Goal: Information Seeking & Learning: Learn about a topic

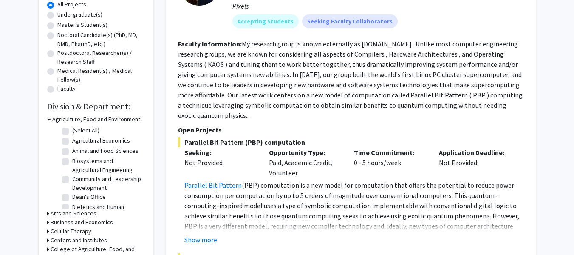
scroll to position [6, 0]
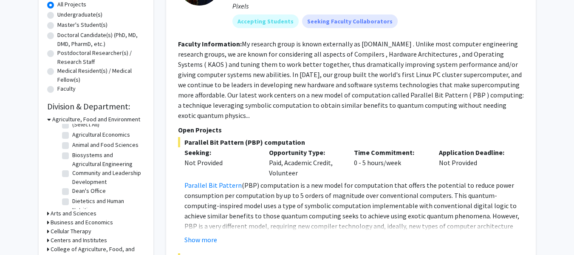
click at [49, 119] on icon at bounding box center [49, 119] width 4 height 9
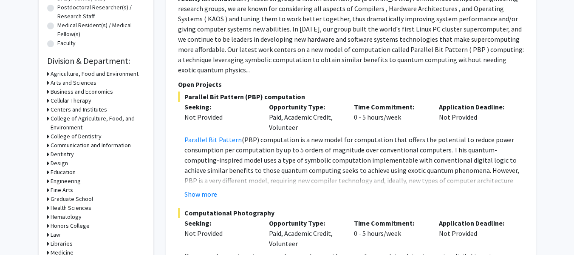
scroll to position [207, 0]
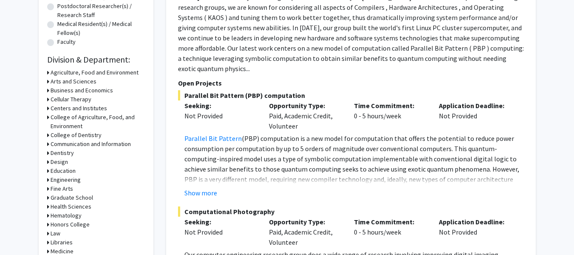
click at [83, 207] on h3 "Health Sciences" at bounding box center [71, 206] width 41 height 9
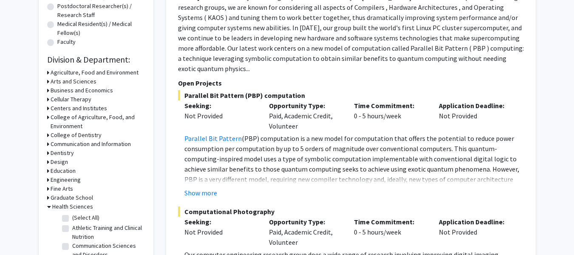
click at [72, 215] on label "(Select All)" at bounding box center [85, 217] width 27 height 9
click at [72, 215] on input "(Select All)" at bounding box center [75, 216] width 6 height 6
checkbox input "true"
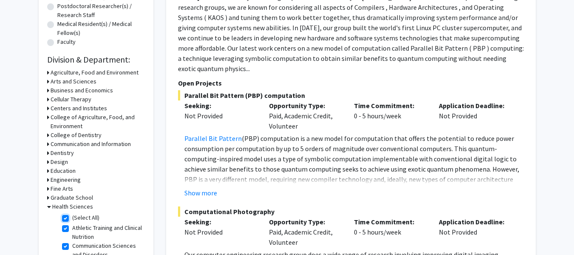
checkbox input "true"
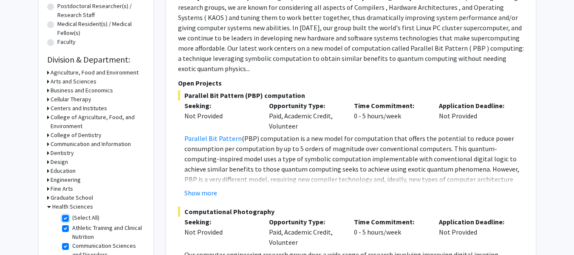
checkbox input "true"
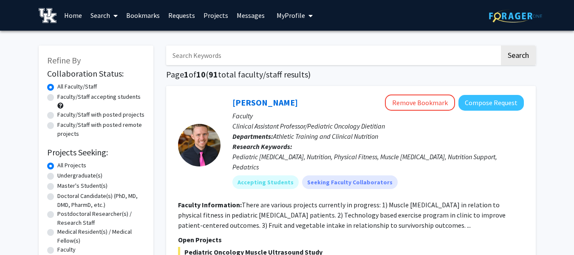
click at [57, 114] on label "Faculty/Staff with posted projects" at bounding box center [100, 114] width 87 height 9
click at [57, 114] on input "Faculty/Staff with posted projects" at bounding box center [60, 113] width 6 height 6
radio input "true"
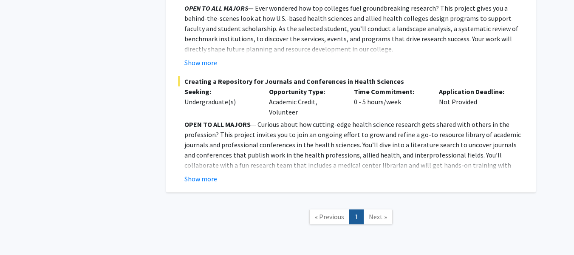
scroll to position [795, 0]
click at [197, 173] on button "Show more" at bounding box center [201, 178] width 33 height 10
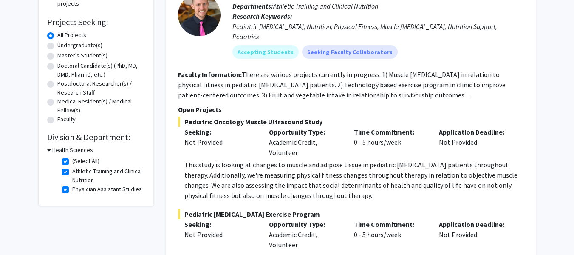
scroll to position [131, 0]
click at [48, 149] on icon at bounding box center [49, 149] width 4 height 9
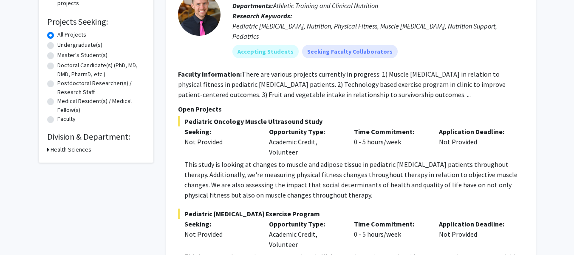
click at [49, 149] on div "Health Sciences" at bounding box center [96, 149] width 98 height 9
click at [48, 149] on icon at bounding box center [48, 149] width 2 height 9
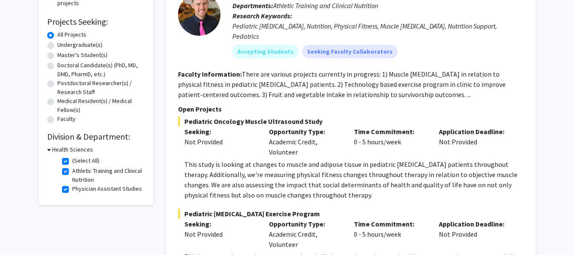
click at [72, 158] on label "(Select All)" at bounding box center [85, 160] width 27 height 9
click at [72, 158] on input "(Select All)" at bounding box center [75, 159] width 6 height 6
checkbox input "false"
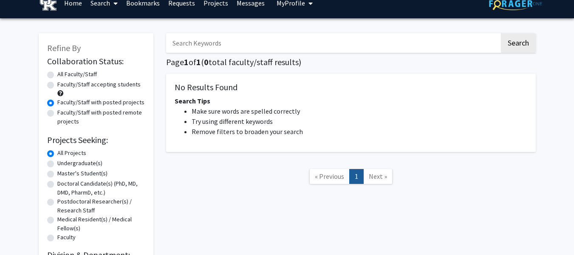
scroll to position [11, 0]
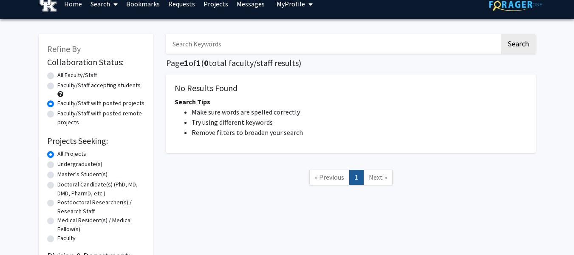
click at [57, 75] on label "All Faculty/Staff" at bounding box center [77, 75] width 40 height 9
click at [57, 75] on input "All Faculty/Staff" at bounding box center [60, 74] width 6 height 6
radio input "true"
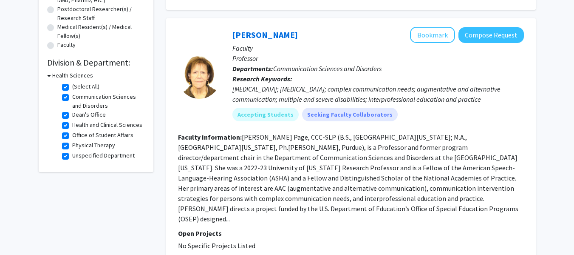
scroll to position [205, 0]
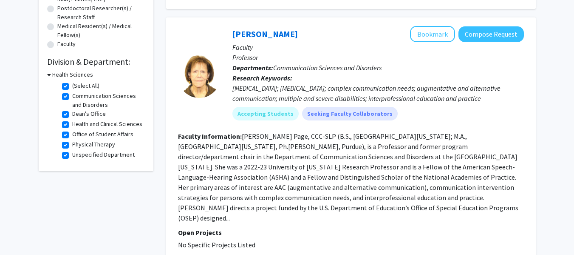
click at [72, 85] on label "(Select All)" at bounding box center [85, 85] width 27 height 9
click at [72, 85] on input "(Select All)" at bounding box center [75, 84] width 6 height 6
checkbox input "false"
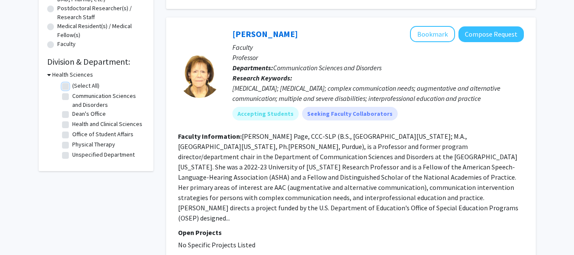
checkbox input "false"
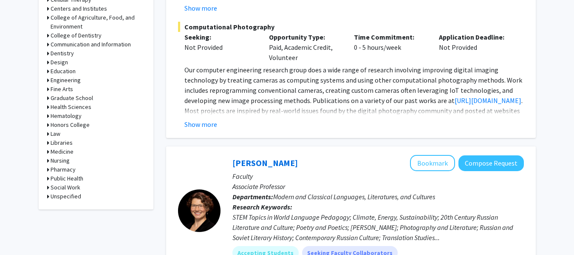
scroll to position [392, 0]
click at [62, 122] on h3 "Honors College" at bounding box center [70, 124] width 39 height 9
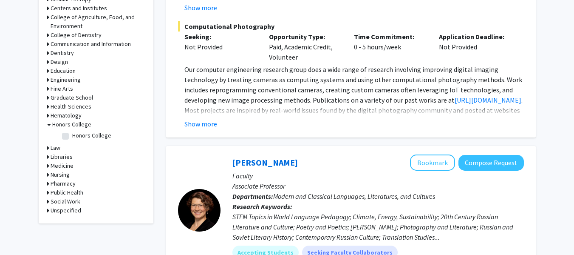
click at [72, 136] on label "Honors College" at bounding box center [91, 135] width 39 height 9
click at [72, 136] on input "Honors College" at bounding box center [75, 134] width 6 height 6
checkbox input "true"
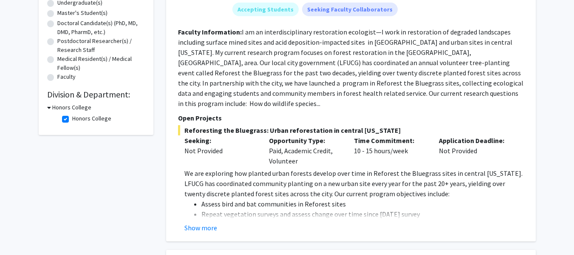
scroll to position [173, 0]
click at [196, 222] on button "Show more" at bounding box center [201, 227] width 33 height 10
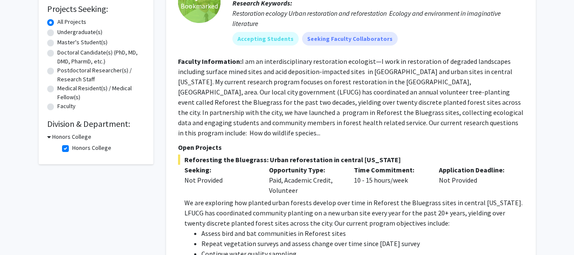
scroll to position [144, 0]
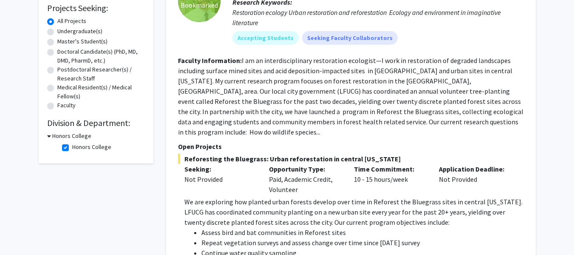
click at [72, 146] on label "Honors College" at bounding box center [91, 146] width 39 height 9
click at [72, 146] on input "Honors College" at bounding box center [75, 145] width 6 height 6
checkbox input "false"
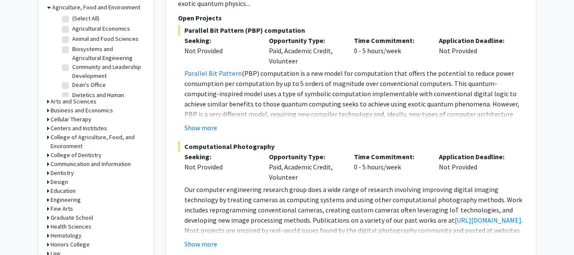
scroll to position [262, 0]
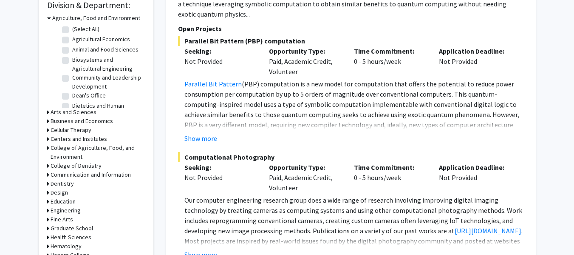
click at [47, 110] on icon at bounding box center [48, 112] width 2 height 9
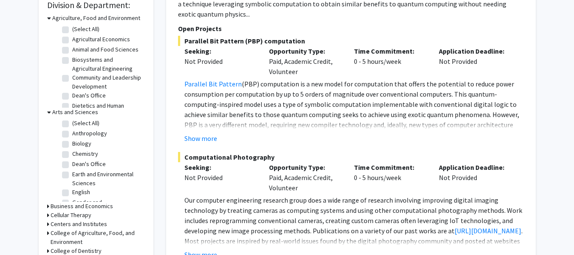
click at [72, 123] on label "(Select All)" at bounding box center [85, 123] width 27 height 9
click at [72, 123] on input "(Select All)" at bounding box center [75, 122] width 6 height 6
checkbox input "true"
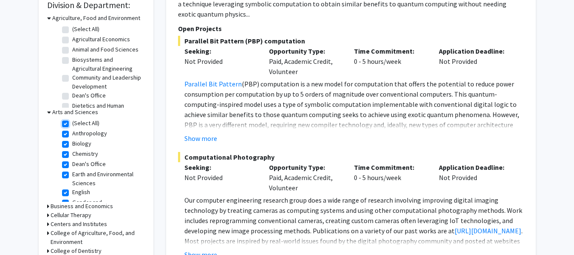
checkbox input "true"
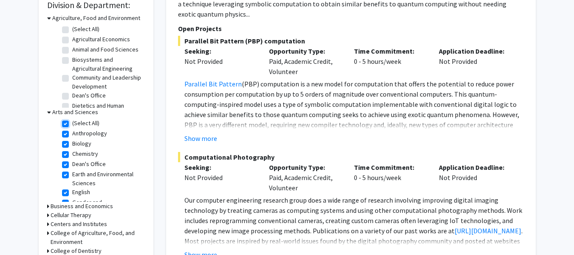
checkbox input "true"
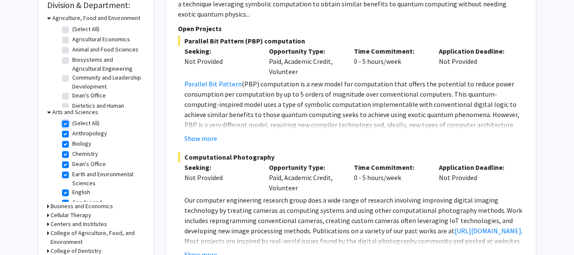
checkbox input "true"
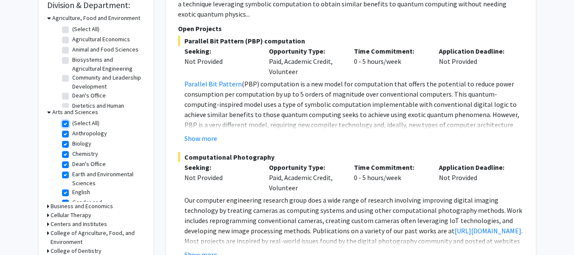
checkbox input "true"
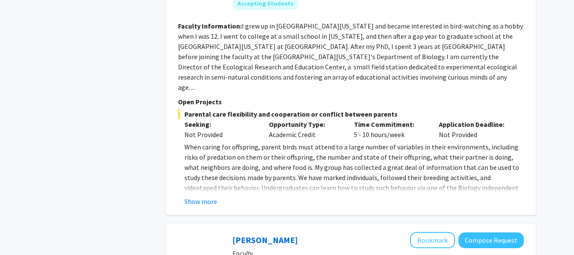
scroll to position [905, 0]
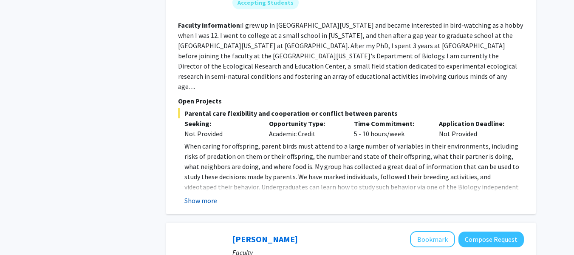
click at [205, 195] on button "Show more" at bounding box center [201, 200] width 33 height 10
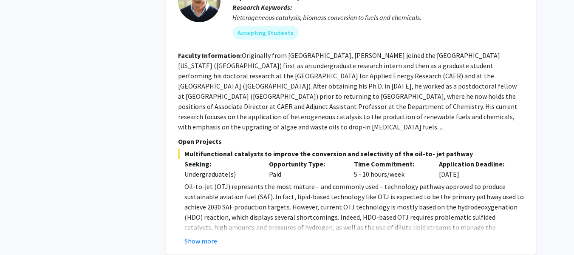
scroll to position [1211, 0]
click at [195, 235] on button "Show more" at bounding box center [201, 240] width 33 height 10
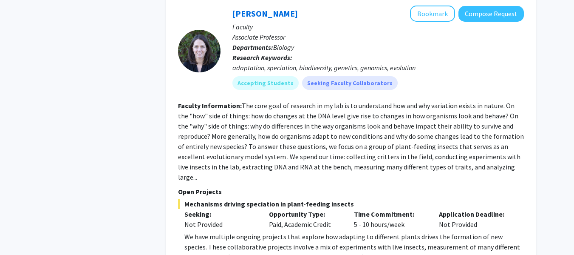
scroll to position [1923, 0]
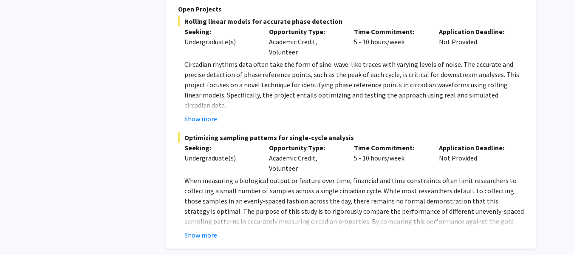
scroll to position [3045, 0]
click at [195, 229] on button "Show more" at bounding box center [201, 234] width 33 height 10
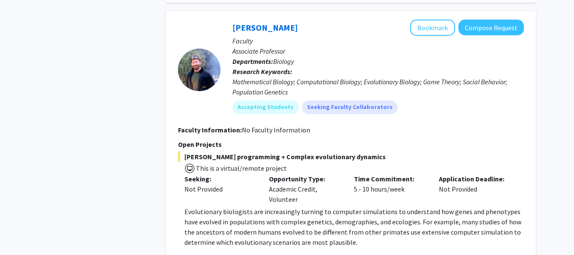
scroll to position [3322, 0]
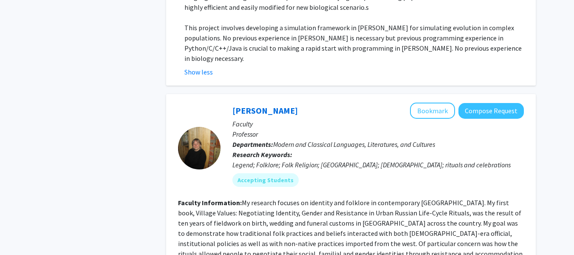
scroll to position [3619, 0]
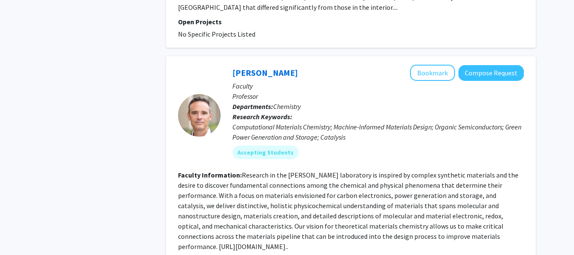
scroll to position [2031, 0]
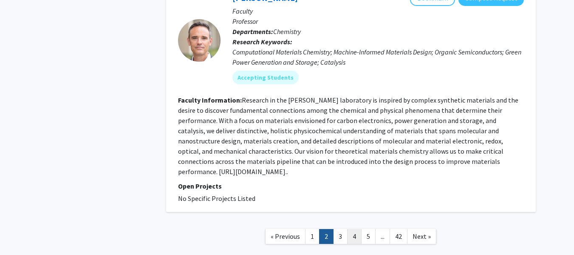
click at [355, 229] on link "4" at bounding box center [354, 236] width 14 height 15
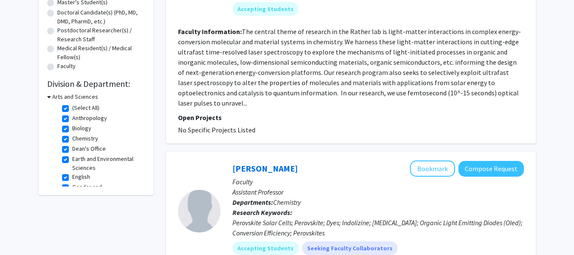
scroll to position [184, 0]
click at [72, 107] on label "(Select All)" at bounding box center [85, 107] width 27 height 9
click at [72, 107] on input "(Select All)" at bounding box center [75, 106] width 6 height 6
checkbox input "false"
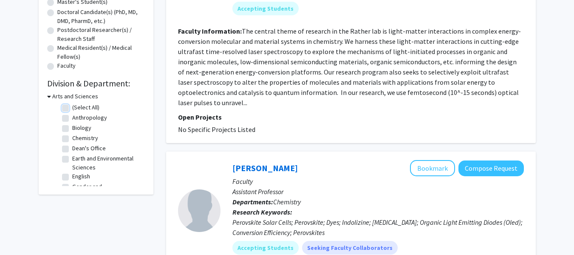
checkbox input "false"
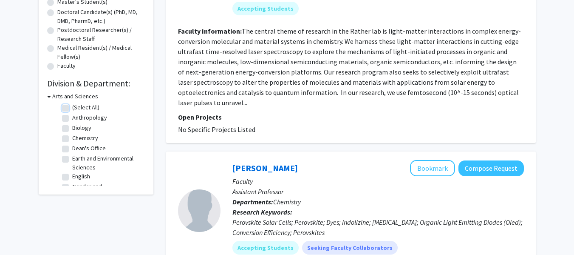
checkbox input "false"
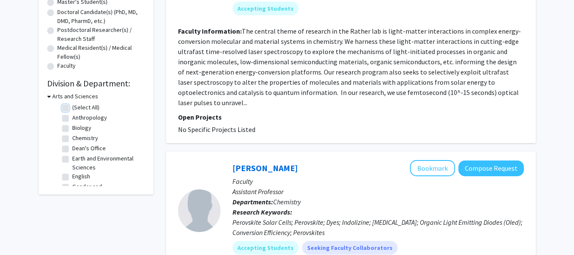
checkbox input "false"
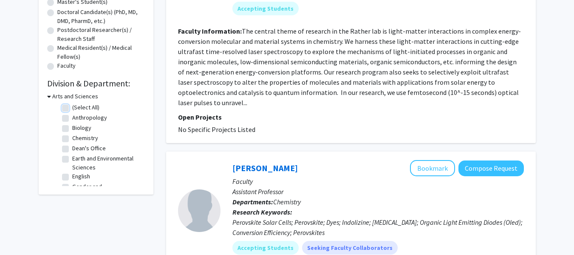
checkbox input "false"
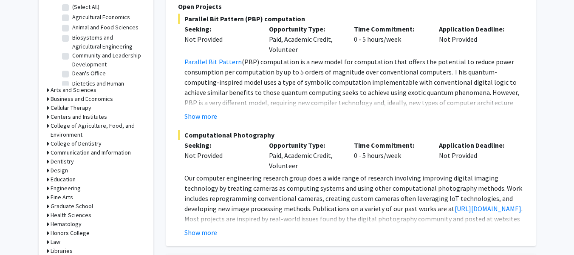
scroll to position [284, 0]
click at [47, 107] on icon at bounding box center [48, 107] width 2 height 9
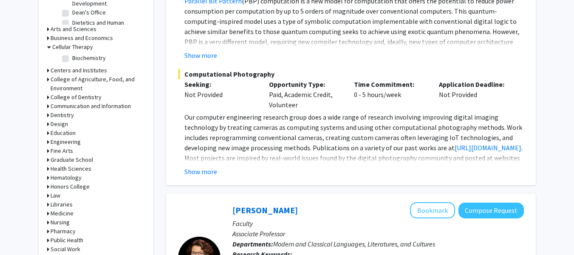
scroll to position [349, 0]
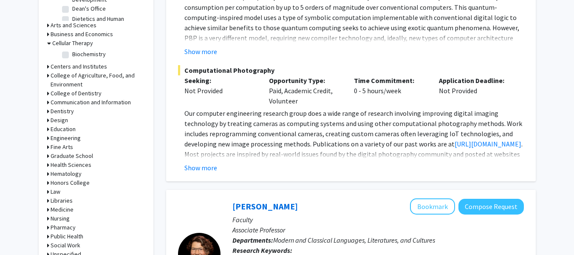
click at [48, 67] on icon at bounding box center [48, 66] width 2 height 9
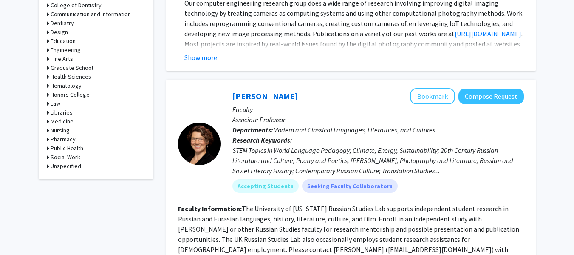
scroll to position [459, 0]
click at [47, 131] on icon at bounding box center [48, 129] width 2 height 9
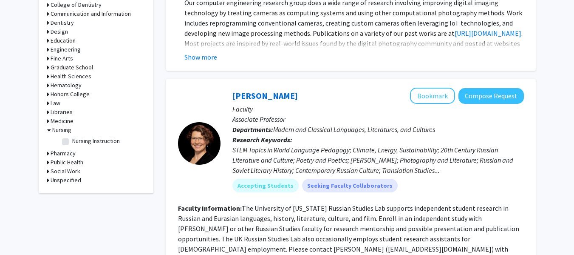
click at [48, 122] on icon at bounding box center [48, 121] width 2 height 9
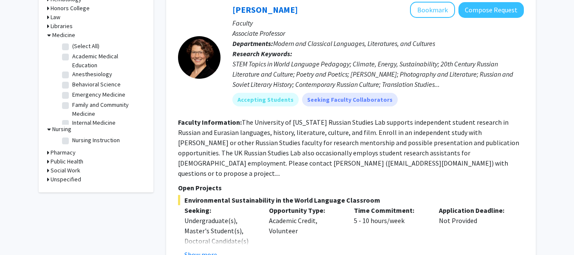
scroll to position [546, 0]
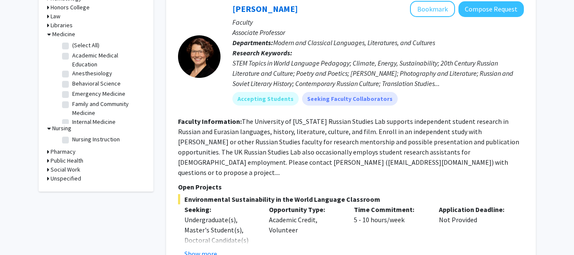
click at [47, 160] on icon at bounding box center [48, 160] width 2 height 9
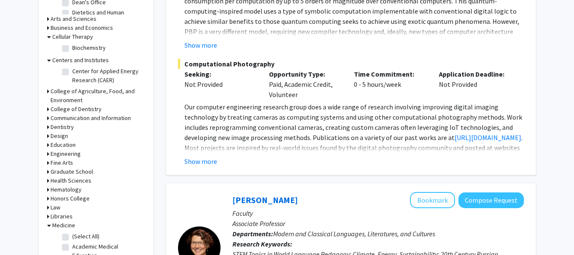
scroll to position [355, 0]
click at [46, 118] on div "Refine By Collaboration Status: Collaboration Status All Faculty/Staff Collabor…" at bounding box center [96, 76] width 115 height 770
click at [48, 118] on icon at bounding box center [48, 118] width 2 height 9
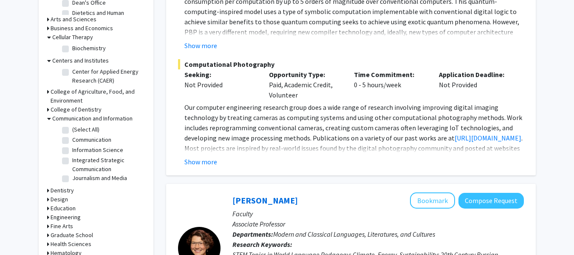
click at [72, 179] on label "Journalism and Media" at bounding box center [99, 177] width 55 height 9
click at [72, 179] on input "Journalism and Media" at bounding box center [75, 176] width 6 height 6
checkbox input "true"
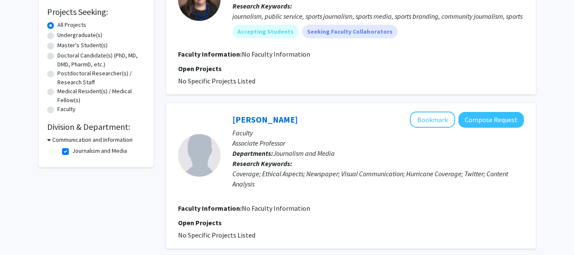
scroll to position [141, 0]
click at [72, 151] on label "Journalism and Media" at bounding box center [99, 150] width 55 height 9
click at [72, 151] on input "Journalism and Media" at bounding box center [75, 149] width 6 height 6
checkbox input "false"
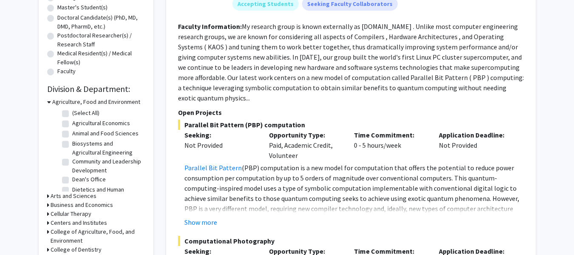
scroll to position [178, 0]
click at [49, 102] on icon at bounding box center [49, 102] width 4 height 9
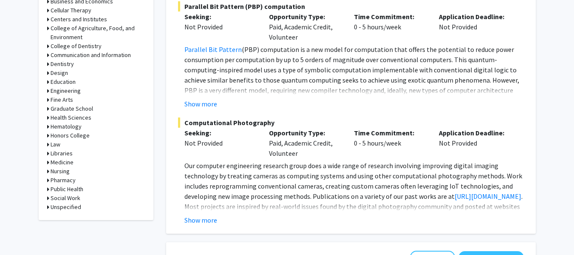
scroll to position [297, 0]
click at [48, 82] on icon at bounding box center [48, 81] width 2 height 9
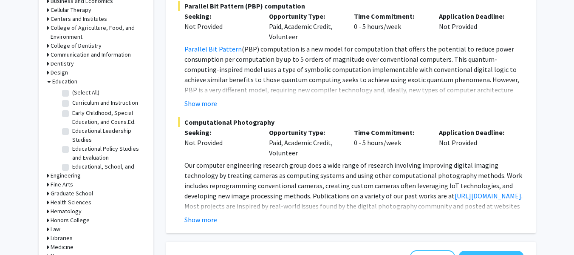
click at [47, 80] on icon at bounding box center [49, 81] width 4 height 9
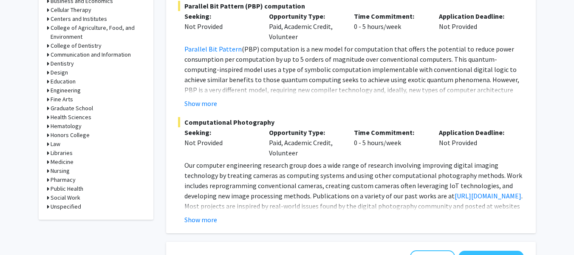
click at [47, 108] on icon at bounding box center [48, 108] width 2 height 9
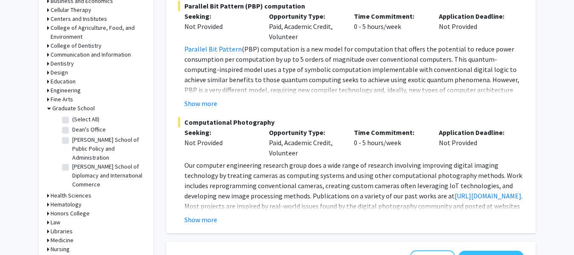
click at [47, 108] on icon at bounding box center [49, 108] width 4 height 9
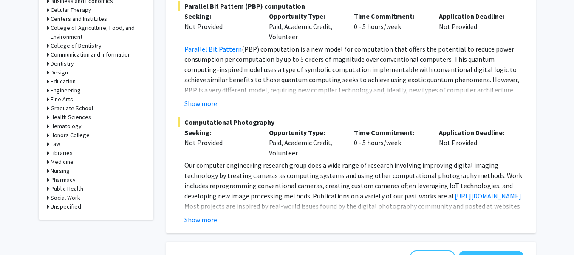
click at [47, 125] on icon at bounding box center [48, 126] width 2 height 9
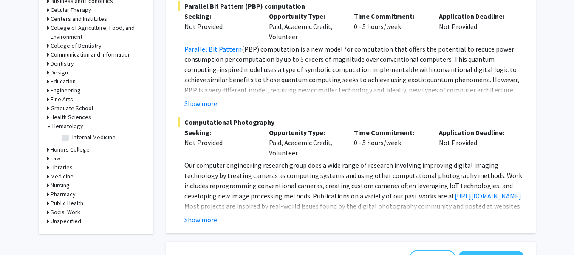
click at [47, 125] on icon at bounding box center [49, 126] width 4 height 9
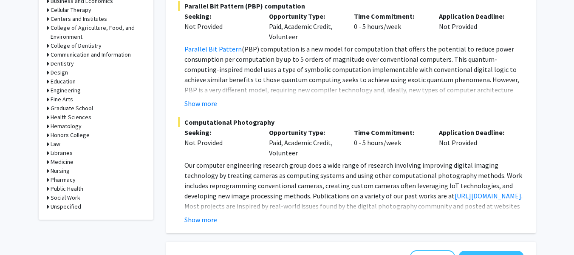
click at [47, 179] on icon at bounding box center [48, 179] width 2 height 9
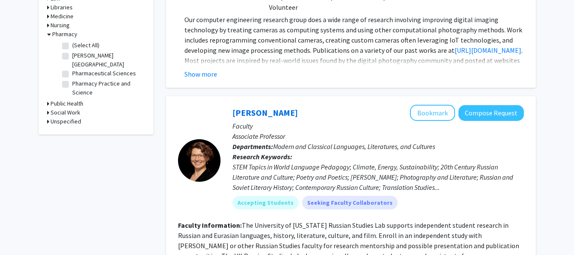
scroll to position [444, 0]
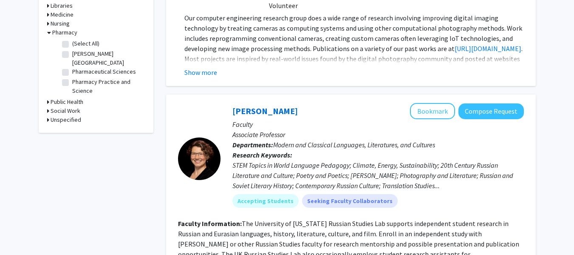
click at [48, 97] on icon at bounding box center [48, 101] width 2 height 9
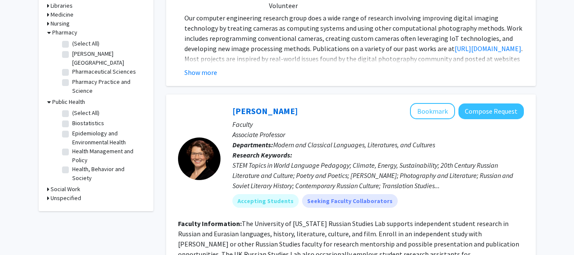
click at [48, 193] on icon at bounding box center [48, 197] width 2 height 9
click at [48, 185] on icon at bounding box center [48, 189] width 2 height 9
click at [72, 129] on label "Epidemiology and Environmental Health" at bounding box center [107, 138] width 71 height 18
click at [72, 129] on input "Epidemiology and Environmental Health" at bounding box center [75, 132] width 6 height 6
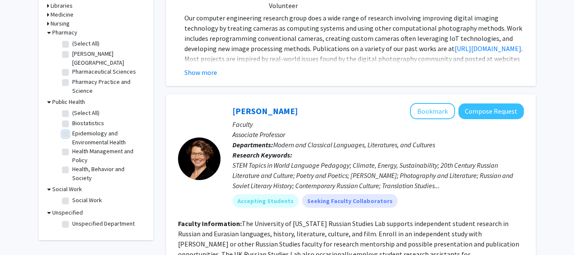
checkbox input "true"
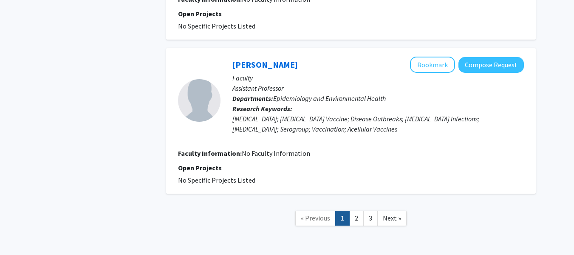
scroll to position [1561, 0]
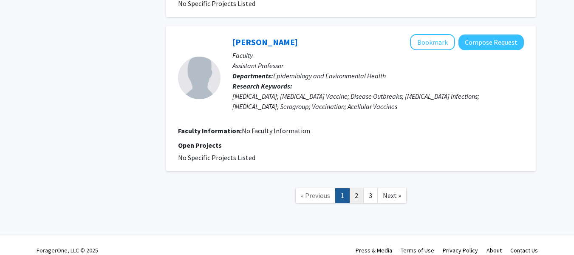
click at [355, 188] on link "2" at bounding box center [357, 195] width 14 height 15
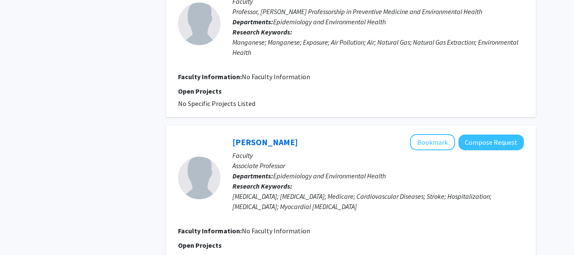
scroll to position [1456, 0]
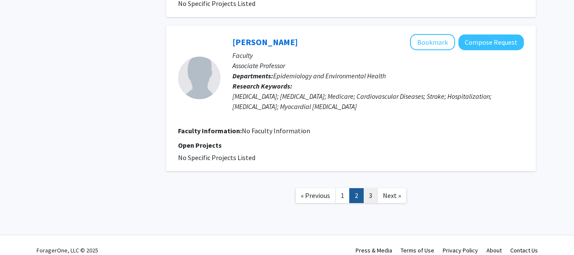
click at [372, 188] on link "3" at bounding box center [371, 195] width 14 height 15
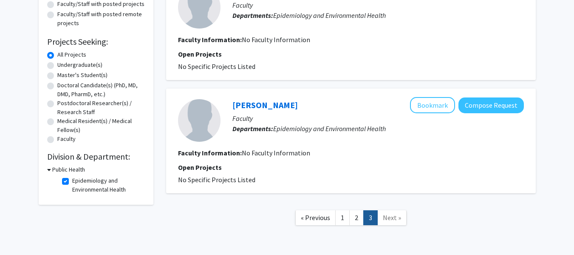
scroll to position [143, 0]
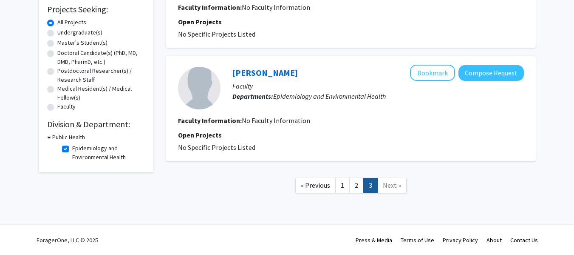
click at [72, 150] on label "Epidemiology and Environmental Health" at bounding box center [107, 153] width 71 height 18
click at [72, 149] on input "Epidemiology and Environmental Health" at bounding box center [75, 147] width 6 height 6
checkbox input "false"
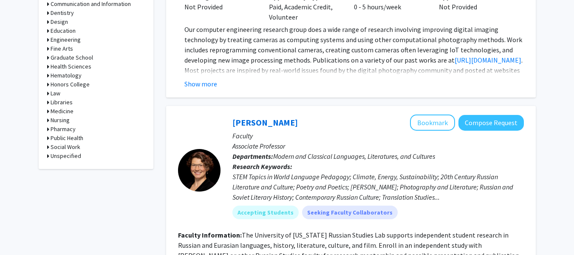
scroll to position [433, 0]
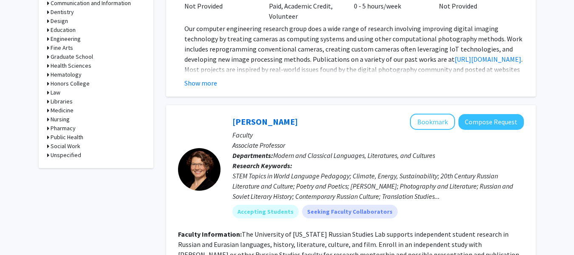
click at [47, 135] on icon at bounding box center [48, 137] width 2 height 9
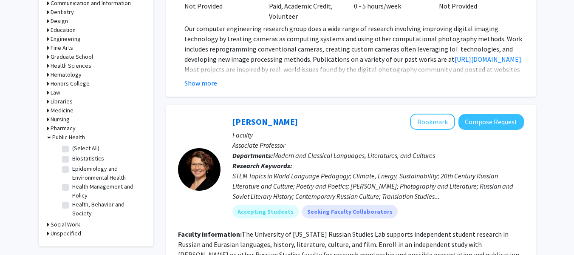
click at [72, 148] on label "(Select All)" at bounding box center [85, 148] width 27 height 9
click at [72, 148] on input "(Select All)" at bounding box center [75, 147] width 6 height 6
checkbox input "true"
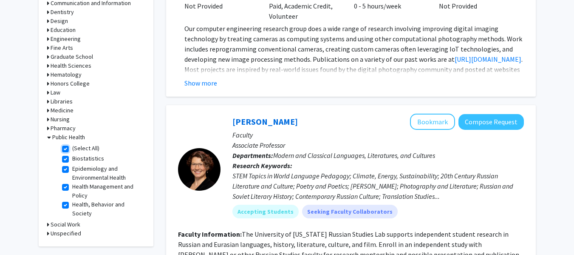
checkbox input "true"
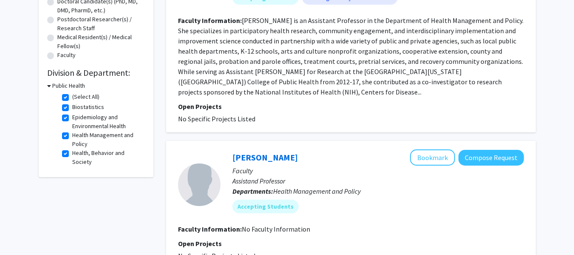
scroll to position [195, 0]
click at [72, 97] on label "(Select All)" at bounding box center [85, 96] width 27 height 9
click at [72, 97] on input "(Select All)" at bounding box center [75, 95] width 6 height 6
checkbox input "false"
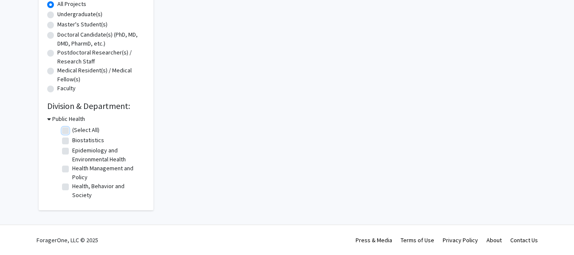
checkbox input "false"
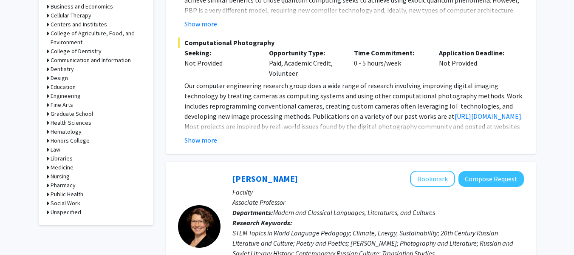
scroll to position [376, 0]
click at [47, 213] on icon at bounding box center [48, 212] width 2 height 9
click at [72, 224] on label "Unspecified Department" at bounding box center [103, 223] width 63 height 9
click at [72, 224] on input "Unspecified Department" at bounding box center [75, 222] width 6 height 6
checkbox input "true"
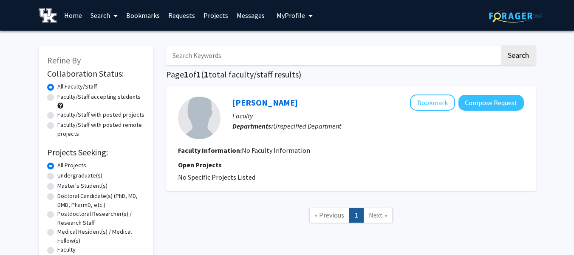
scroll to position [97, 0]
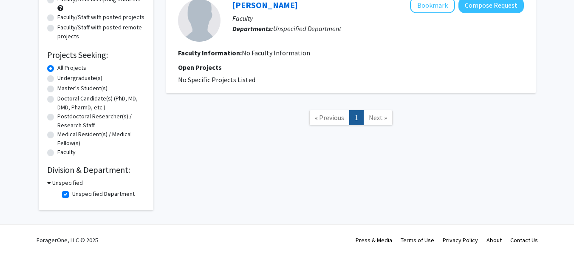
click at [72, 194] on label "Unspecified Department" at bounding box center [103, 193] width 63 height 9
click at [72, 194] on input "Unspecified Department" at bounding box center [75, 192] width 6 height 6
checkbox input "false"
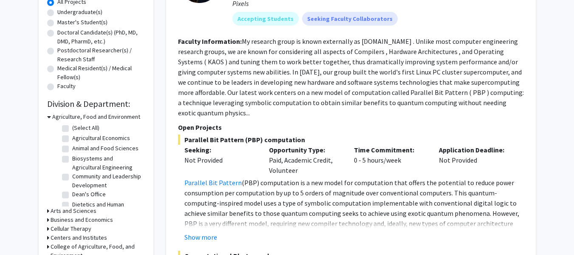
scroll to position [181, 0]
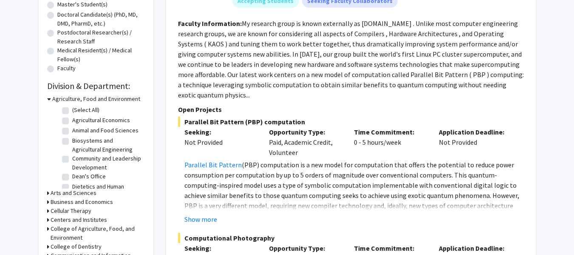
click at [49, 98] on icon at bounding box center [49, 98] width 4 height 9
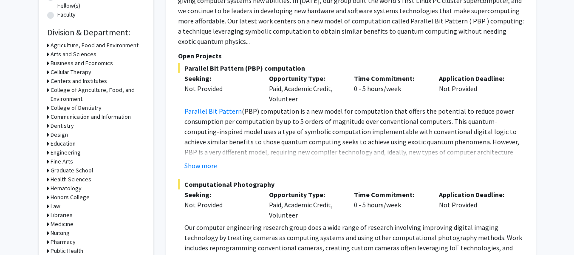
scroll to position [235, 0]
click at [48, 124] on icon at bounding box center [48, 125] width 2 height 9
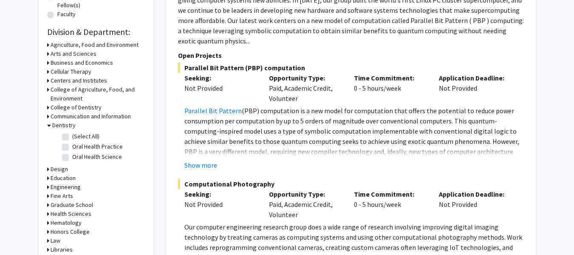
click at [48, 124] on icon at bounding box center [49, 125] width 4 height 9
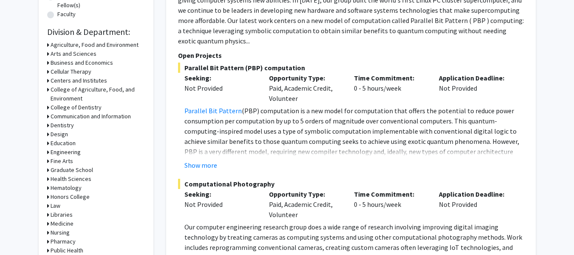
click at [48, 124] on icon at bounding box center [48, 125] width 2 height 9
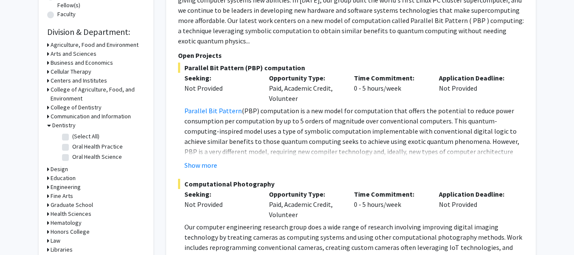
click at [72, 155] on label "Oral Health Science" at bounding box center [97, 156] width 50 height 9
click at [72, 155] on input "Oral Health Science" at bounding box center [75, 155] width 6 height 6
checkbox input "true"
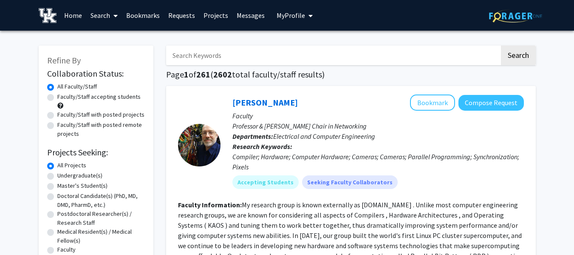
checkbox input "true"
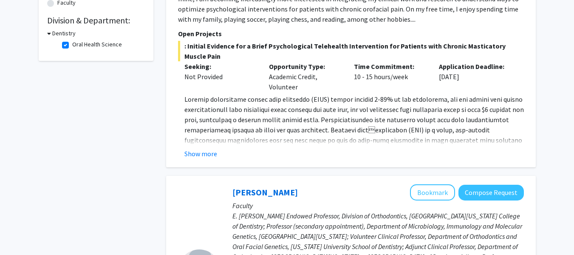
scroll to position [247, 0]
click at [210, 153] on button "Show more" at bounding box center [201, 153] width 33 height 10
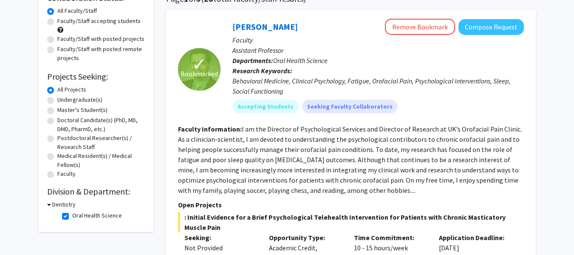
scroll to position [75, 0]
click at [72, 213] on label "Oral Health Science" at bounding box center [97, 215] width 50 height 9
click at [72, 213] on input "Oral Health Science" at bounding box center [75, 214] width 6 height 6
checkbox input "false"
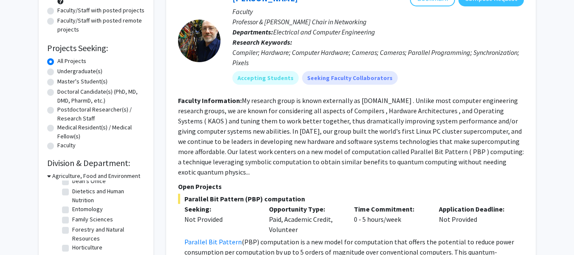
scroll to position [74, 0]
click at [72, 184] on label "Dean's Office" at bounding box center [89, 179] width 34 height 9
click at [72, 181] on input "Dean's Office" at bounding box center [75, 178] width 6 height 6
checkbox input "true"
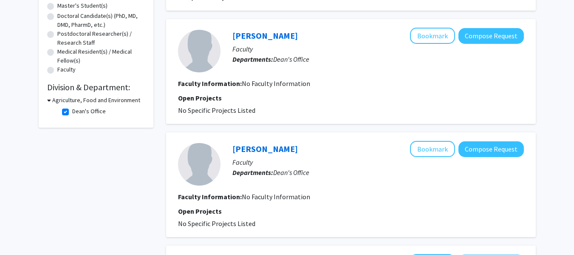
scroll to position [179, 0]
click at [72, 111] on label "Dean's Office" at bounding box center [89, 111] width 34 height 9
click at [72, 111] on input "Dean's Office" at bounding box center [75, 110] width 6 height 6
checkbox input "false"
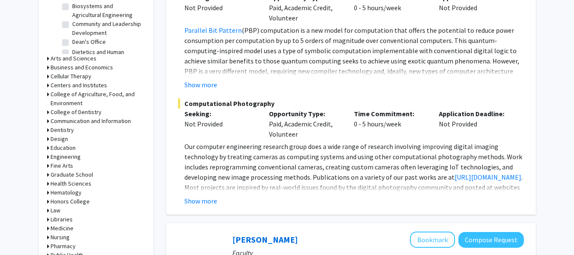
scroll to position [316, 0]
click at [47, 119] on icon at bounding box center [48, 120] width 2 height 9
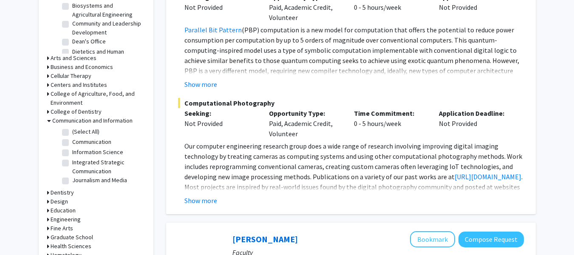
click at [72, 131] on label "(Select All)" at bounding box center [85, 131] width 27 height 9
click at [72, 131] on input "(Select All)" at bounding box center [75, 130] width 6 height 6
checkbox input "true"
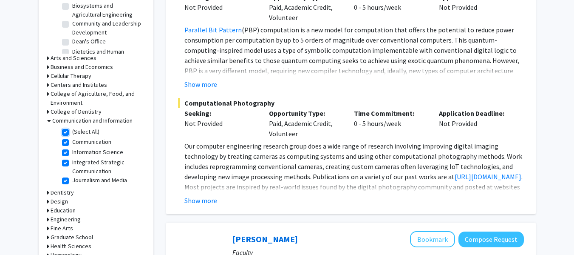
checkbox input "true"
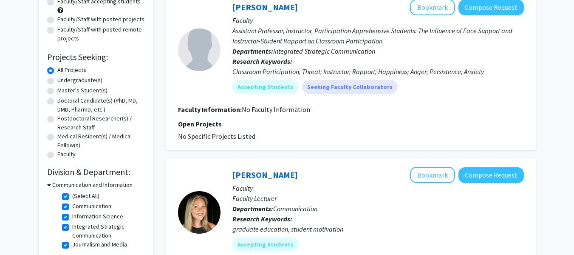
scroll to position [95, 0]
click at [72, 196] on label "(Select All)" at bounding box center [85, 196] width 27 height 9
click at [72, 196] on input "(Select All)" at bounding box center [75, 195] width 6 height 6
checkbox input "false"
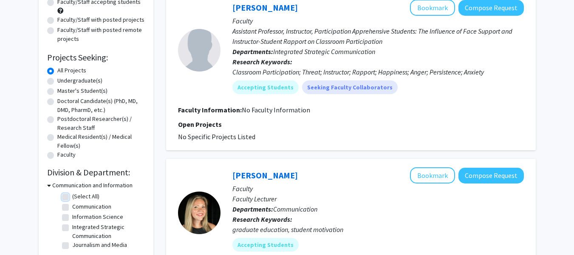
checkbox input "false"
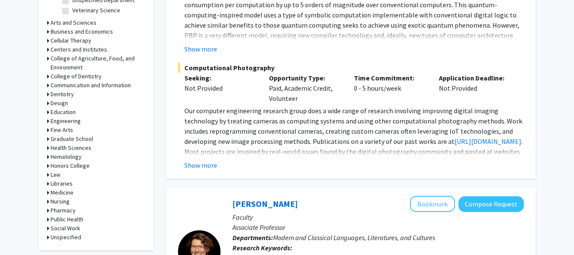
scroll to position [352, 0]
click at [48, 182] on icon at bounding box center [48, 183] width 2 height 9
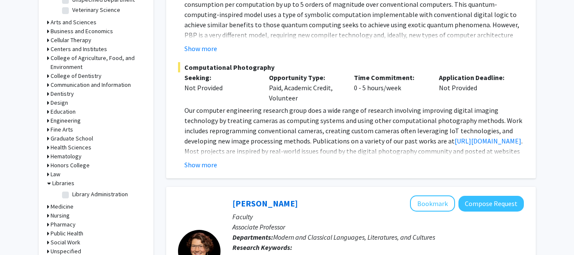
click at [72, 193] on label "Library Administration" at bounding box center [100, 194] width 56 height 9
click at [72, 193] on input "Library Administration" at bounding box center [75, 193] width 6 height 6
checkbox input "true"
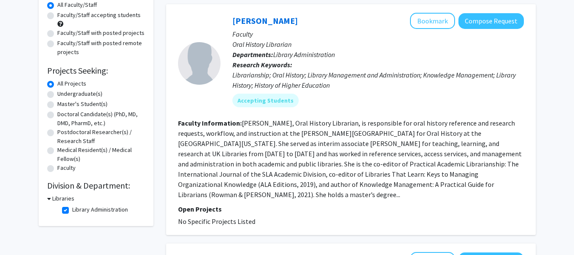
scroll to position [81, 0]
click at [72, 210] on label "Library Administration" at bounding box center [100, 209] width 56 height 9
click at [72, 210] on input "Library Administration" at bounding box center [75, 208] width 6 height 6
checkbox input "false"
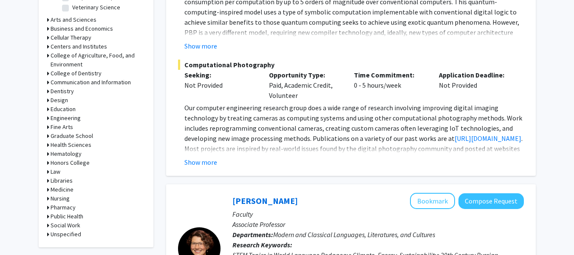
scroll to position [355, 0]
click at [48, 144] on icon at bounding box center [48, 144] width 2 height 9
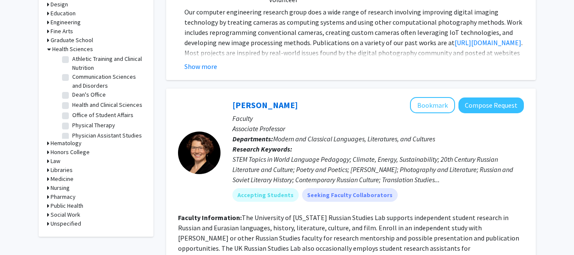
scroll to position [0, 0]
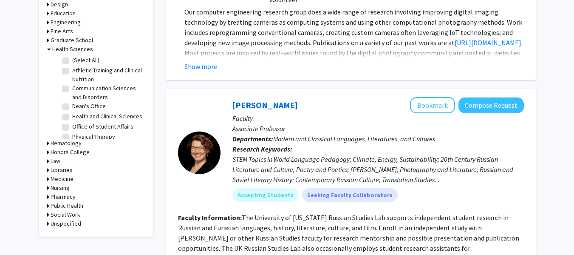
click at [72, 60] on label "(Select All)" at bounding box center [85, 60] width 27 height 9
click at [72, 60] on input "(Select All)" at bounding box center [75, 59] width 6 height 6
checkbox input "true"
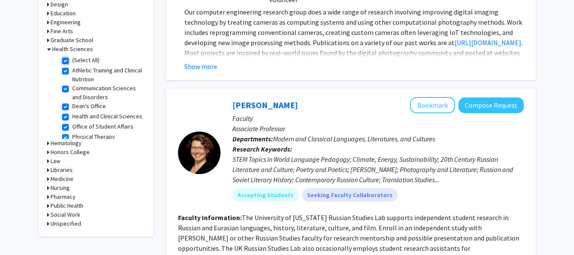
checkbox input "true"
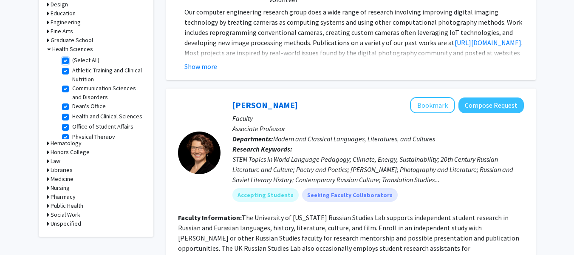
checkbox input "true"
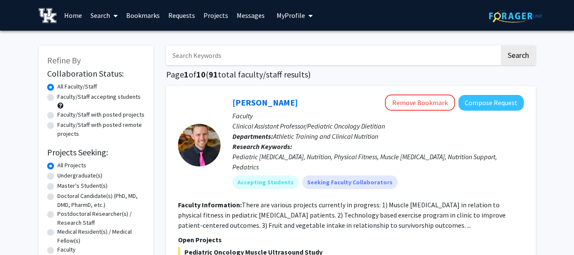
click at [57, 115] on label "Faculty/Staff with posted projects" at bounding box center [100, 114] width 87 height 9
click at [57, 115] on input "Faculty/Staff with posted projects" at bounding box center [60, 113] width 6 height 6
radio input "true"
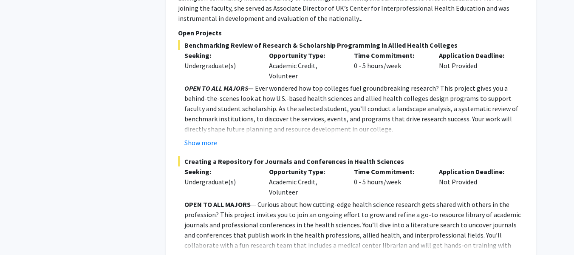
scroll to position [717, 0]
